Goal: Task Accomplishment & Management: Manage account settings

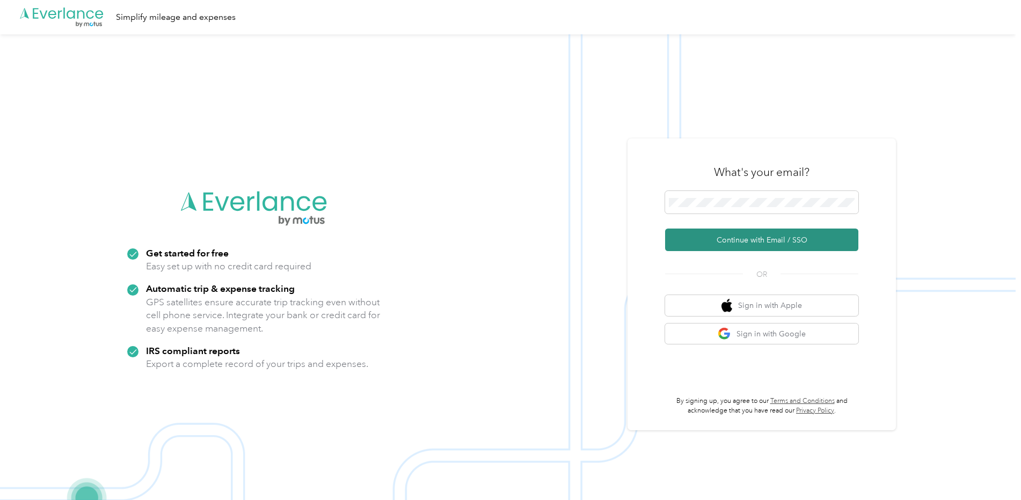
click at [736, 235] on button "Continue with Email / SSO" at bounding box center [761, 240] width 193 height 23
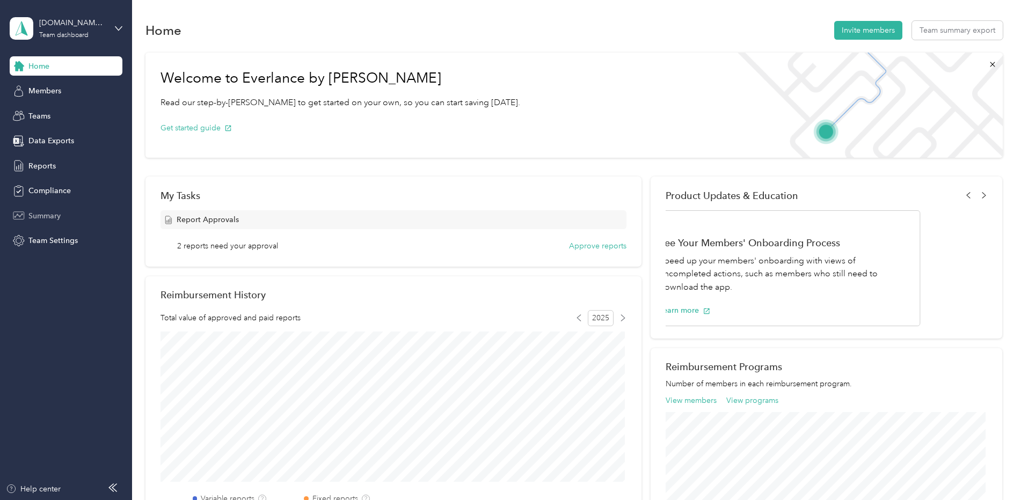
click at [44, 216] on span "Summary" at bounding box center [44, 215] width 32 height 11
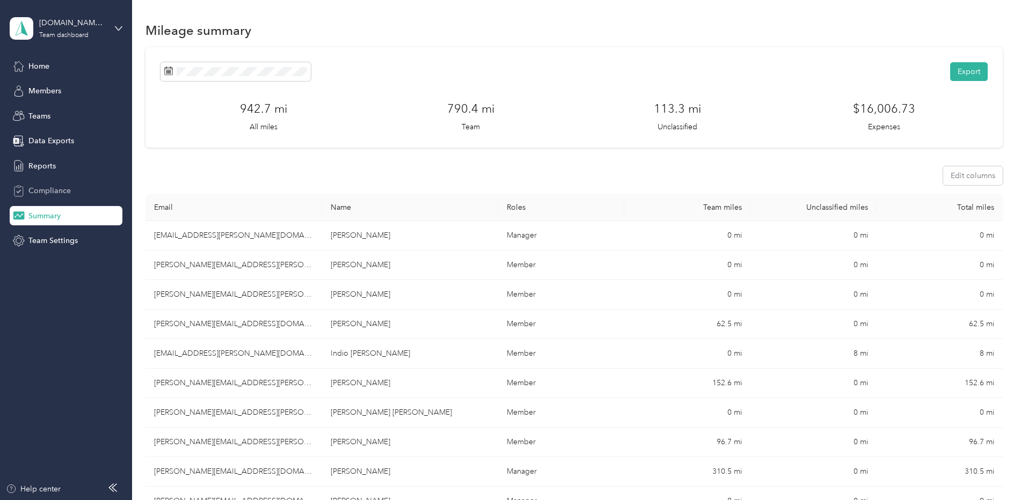
click at [46, 194] on span "Compliance" at bounding box center [49, 190] width 42 height 11
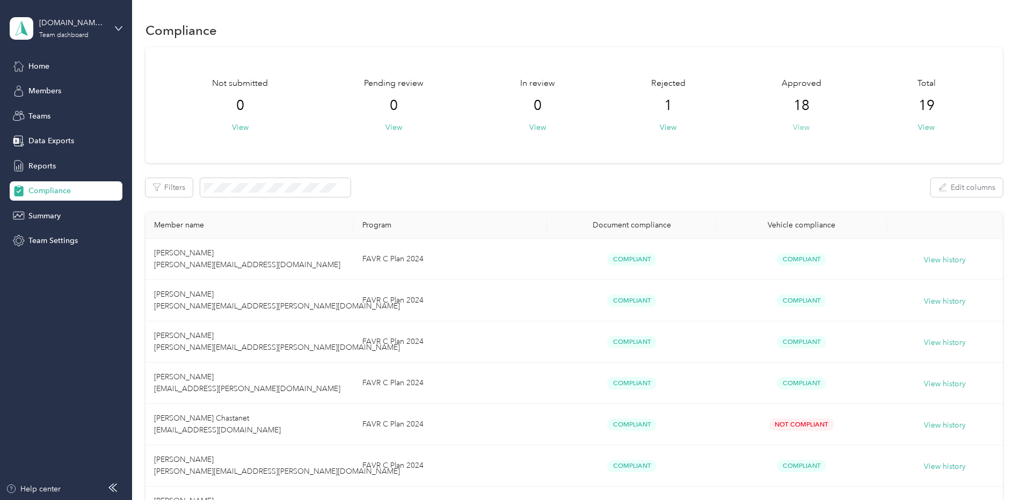
click at [801, 129] on button "View" at bounding box center [801, 127] width 17 height 11
click at [48, 173] on div "Reports" at bounding box center [66, 165] width 113 height 19
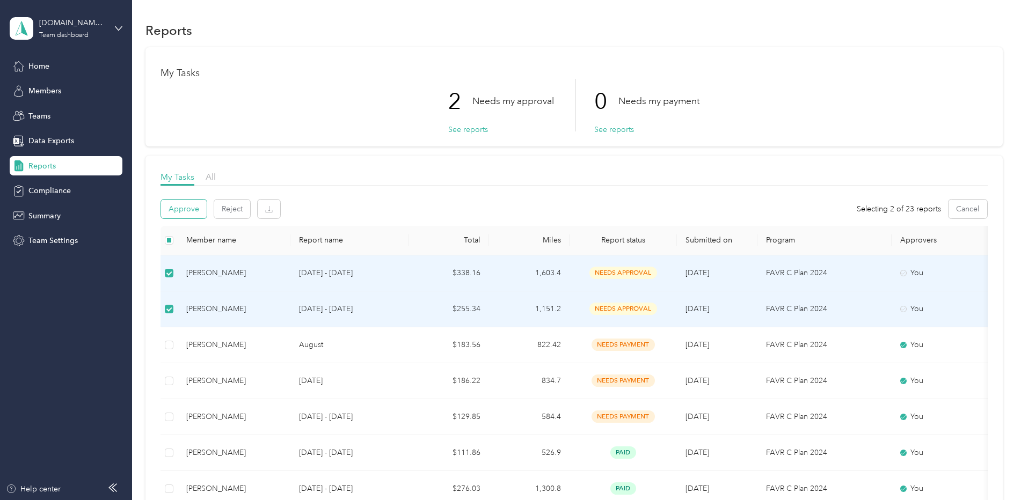
click at [187, 215] on button "Approve" at bounding box center [184, 209] width 46 height 19
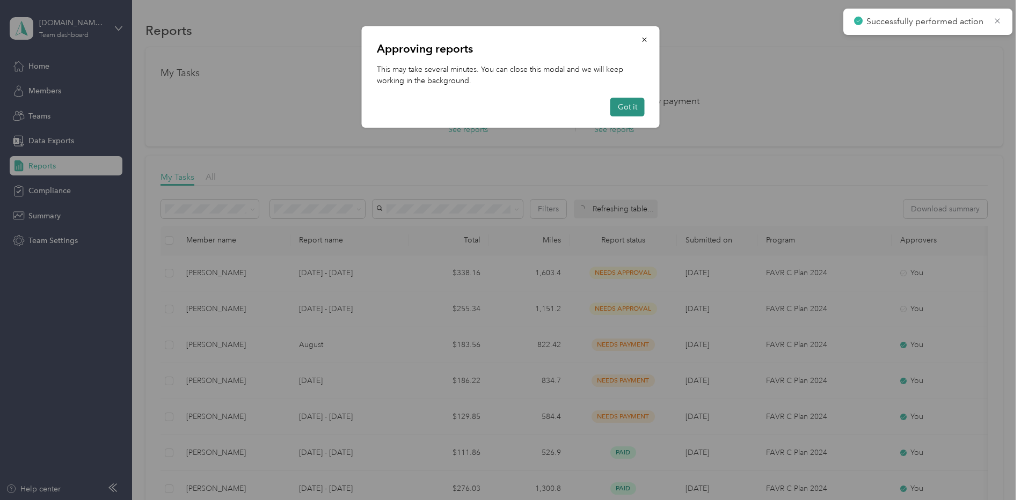
click at [625, 109] on button "Got it" at bounding box center [627, 107] width 34 height 19
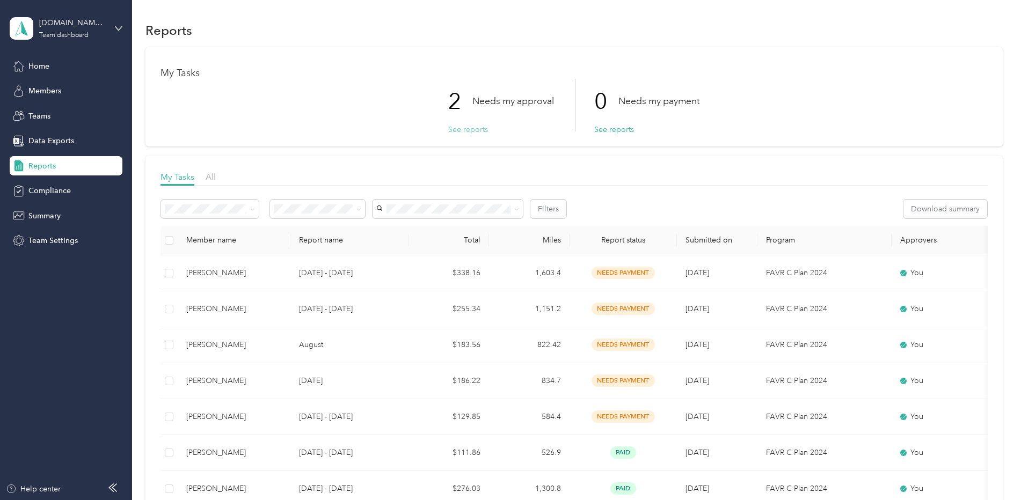
click at [474, 128] on button "See reports" at bounding box center [468, 129] width 40 height 11
